Goal: Task Accomplishment & Management: Manage account settings

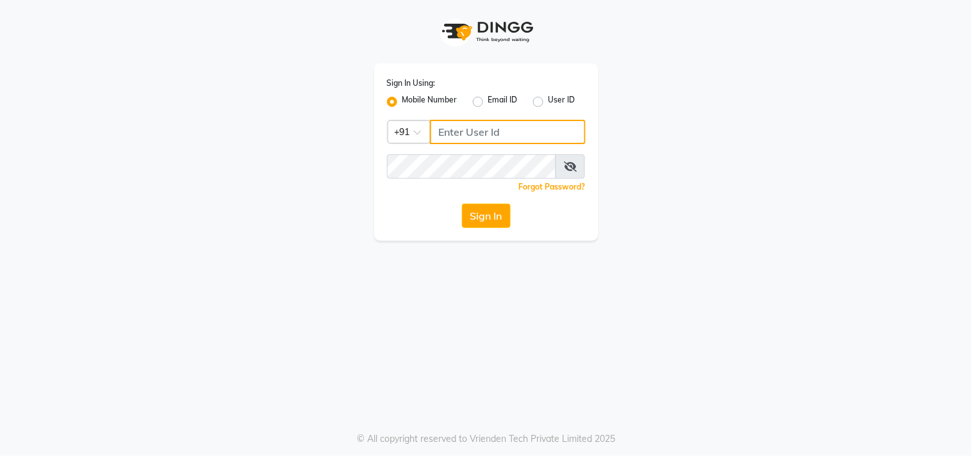
type input "9266285232"
click at [482, 222] on button "Sign In" at bounding box center [486, 216] width 49 height 24
